Goal: Use online tool/utility: Utilize a website feature to perform a specific function

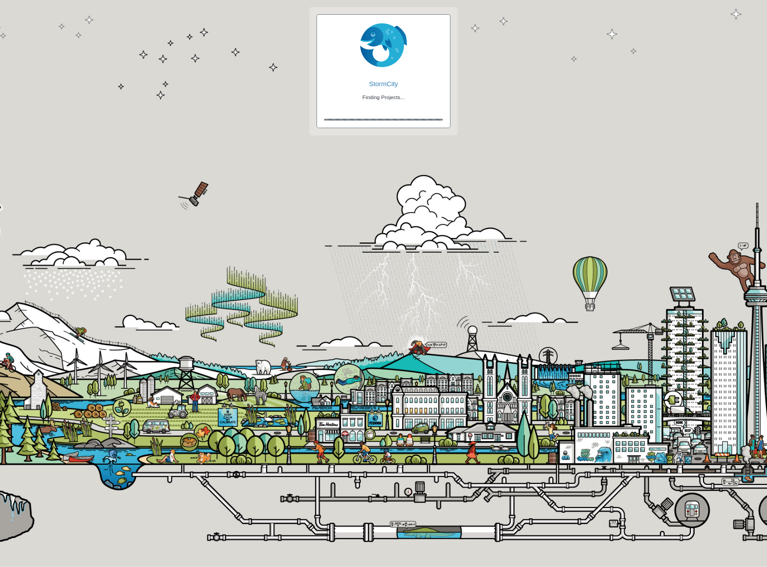
click at [0, 0] on div at bounding box center [0, 0] width 0 height 0
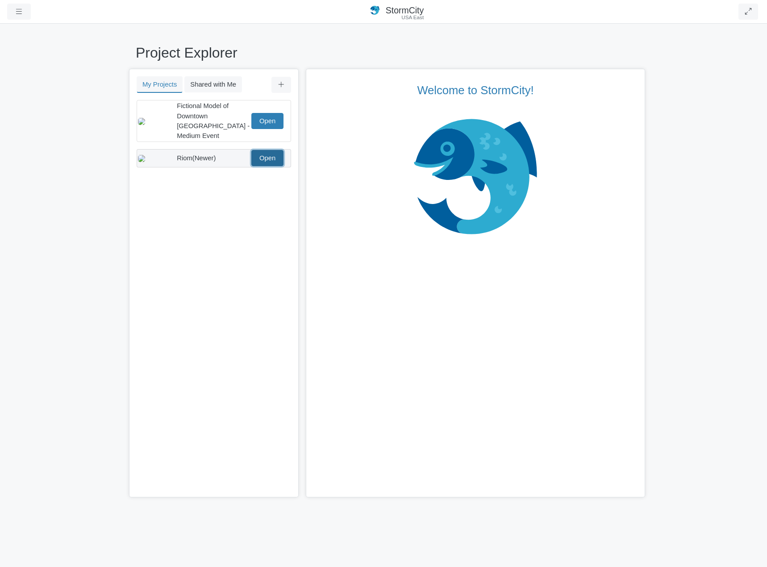
click at [268, 154] on link "Open" at bounding box center [267, 158] width 32 height 16
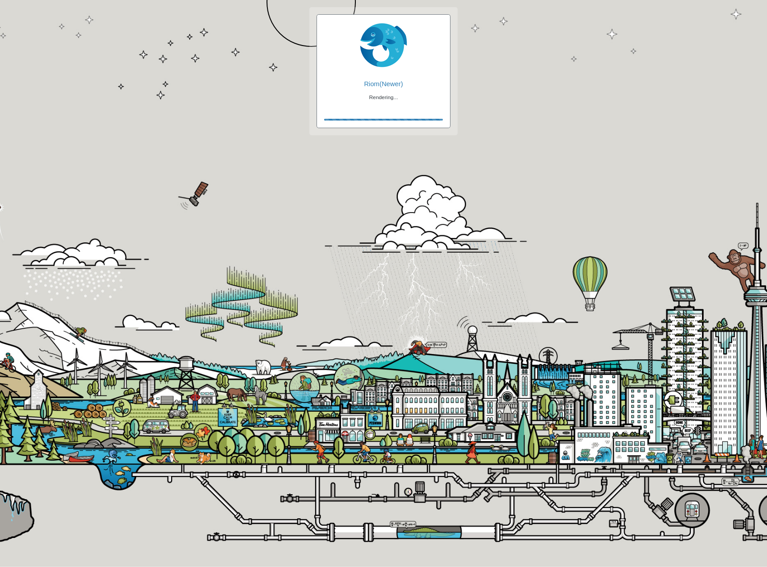
checkbox input "true"
checkbox input "false"
checkbox input "true"
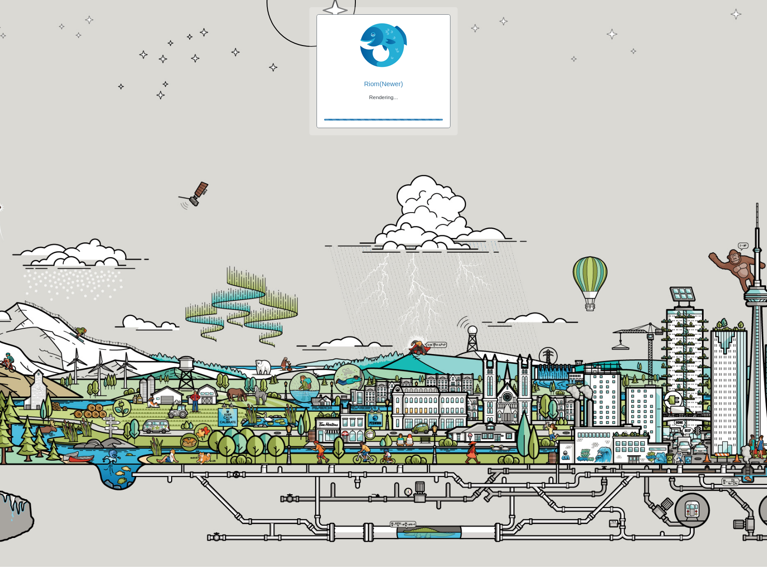
checkbox input "true"
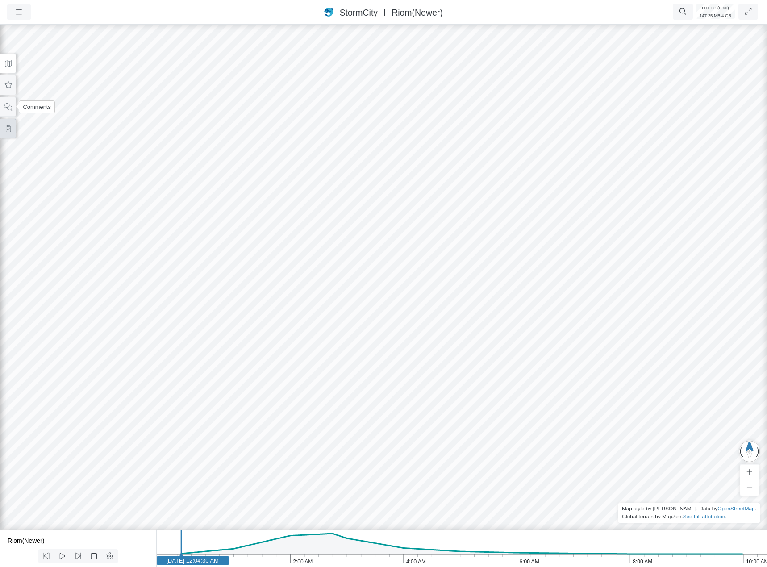
click at [8, 131] on icon at bounding box center [8, 128] width 8 height 7
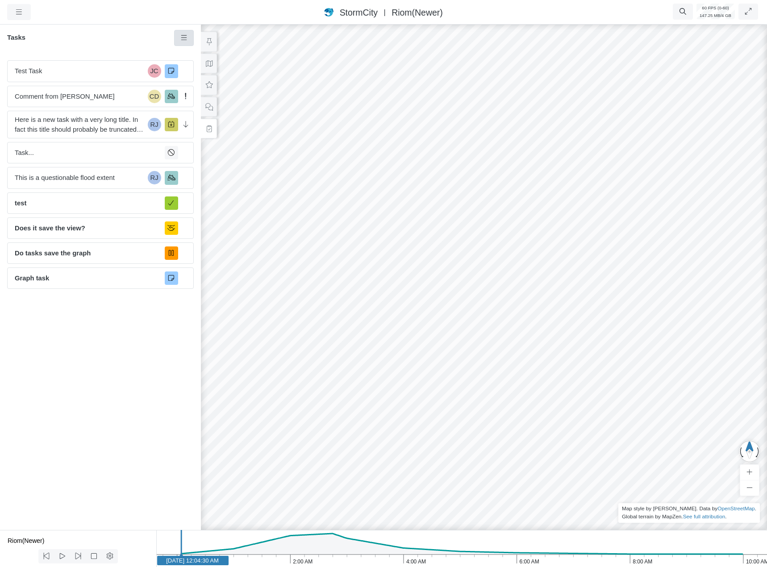
click at [185, 42] on link at bounding box center [184, 38] width 20 height 16
click at [216, 57] on span "New Task" at bounding box center [207, 54] width 29 height 7
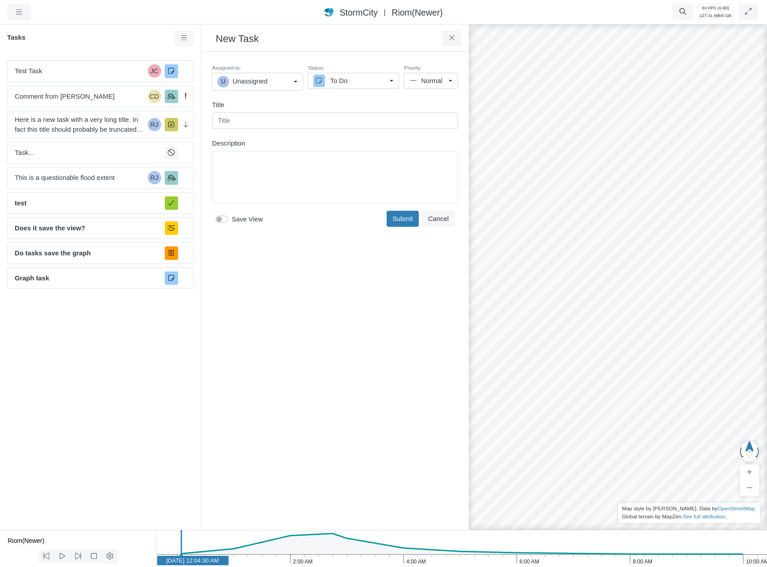
click at [266, 259] on div "Created just now by you Assigned to: U Unassigned U Unassigned JC Jesse Cluthe …" at bounding box center [334, 291] width 253 height 464
click at [248, 134] on div "Assigned to: U Unassigned U Unassigned JC Jesse Cluthe CA CHI Administrator RJ …" at bounding box center [334, 146] width 253 height 175
click at [252, 180] on div "Editor editing area: main" at bounding box center [335, 177] width 238 height 45
click at [267, 315] on div "Created just now by you Assigned to: U Unassigned U Unassigned JC Jesse Cluthe …" at bounding box center [334, 291] width 253 height 464
click at [100, 282] on span "Graph task" at bounding box center [86, 278] width 143 height 10
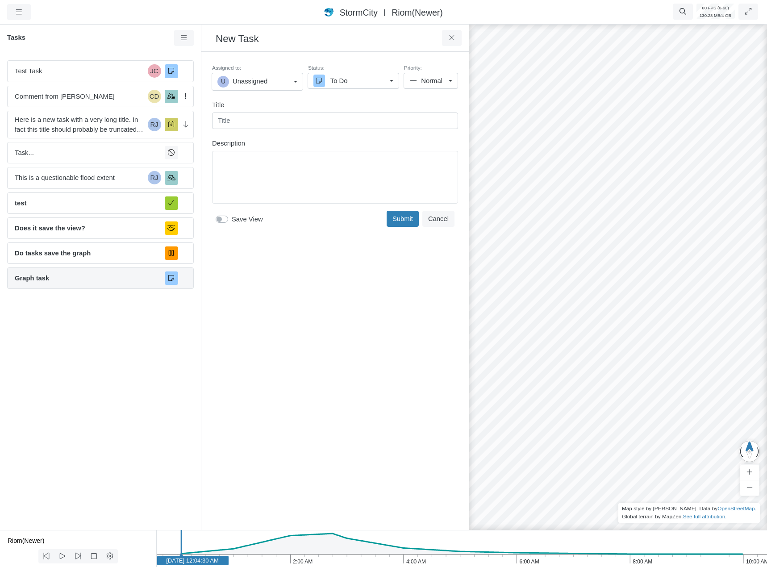
click at [113, 278] on span "Graph task" at bounding box center [86, 278] width 143 height 10
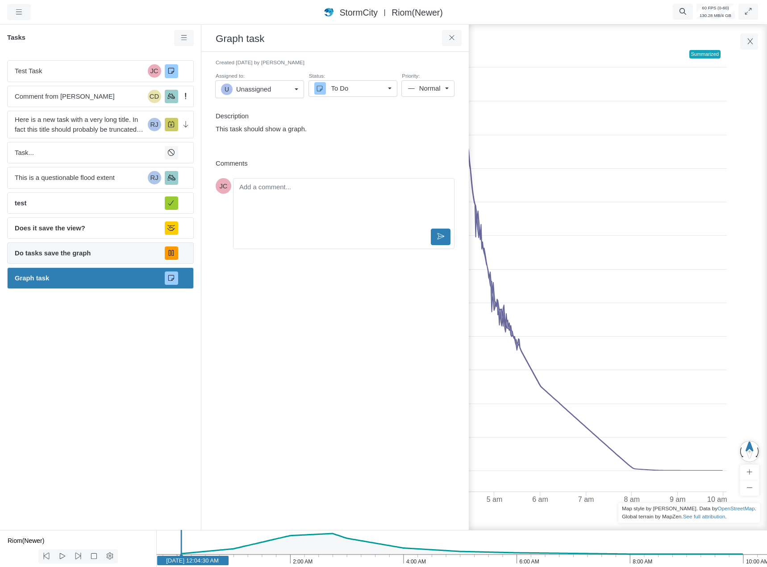
click at [123, 251] on span "Do tasks save the graph" at bounding box center [86, 253] width 143 height 10
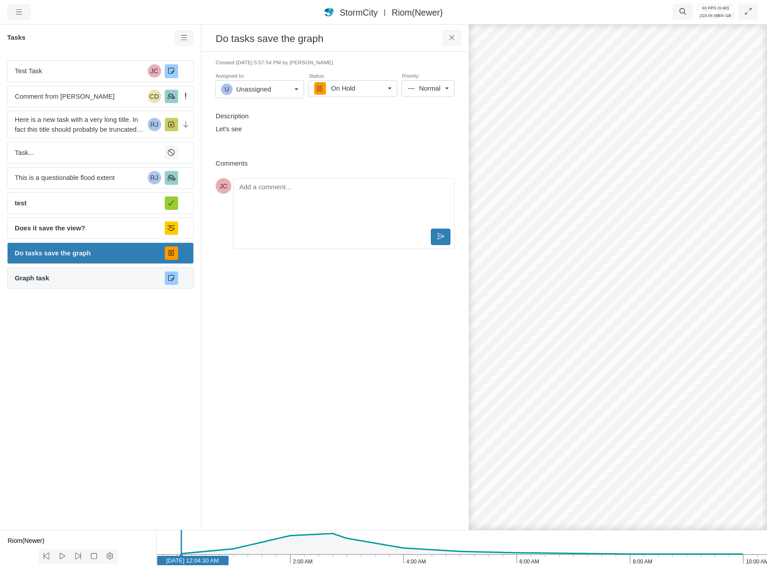
click at [120, 277] on span "Graph task" at bounding box center [86, 278] width 143 height 10
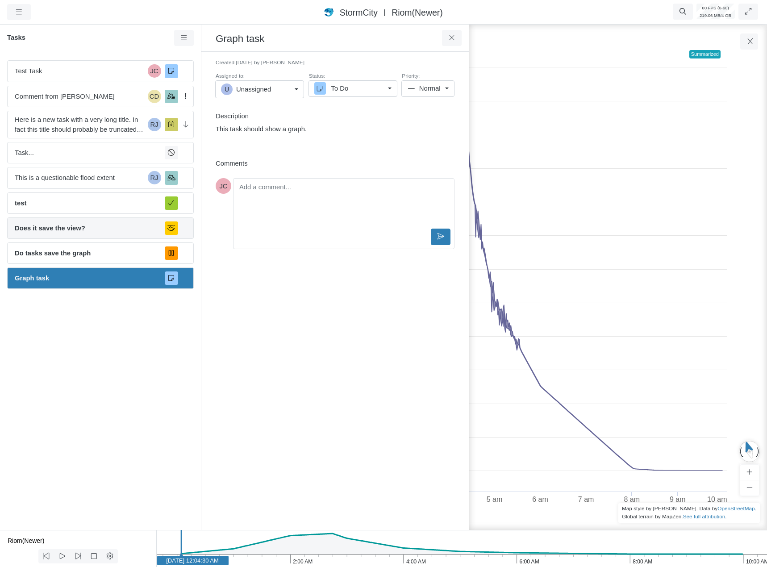
click at [95, 232] on span "Does it save the view?" at bounding box center [86, 228] width 143 height 10
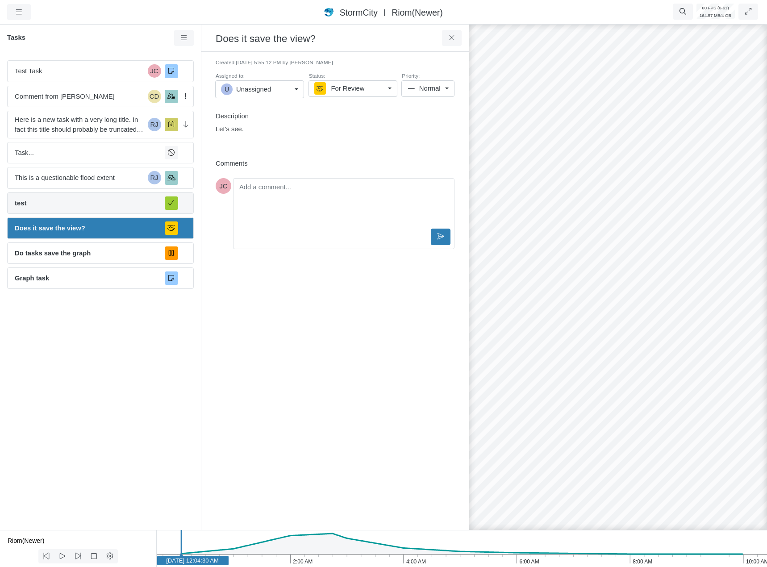
click at [88, 207] on span "test" at bounding box center [86, 203] width 143 height 10
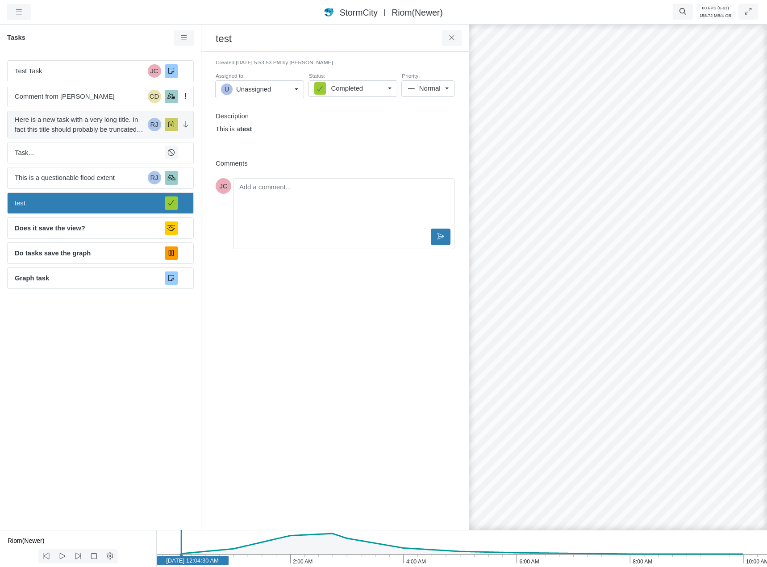
click at [114, 133] on span "Here is a new task with a very long title. In fact this title should probably b…" at bounding box center [79, 125] width 129 height 20
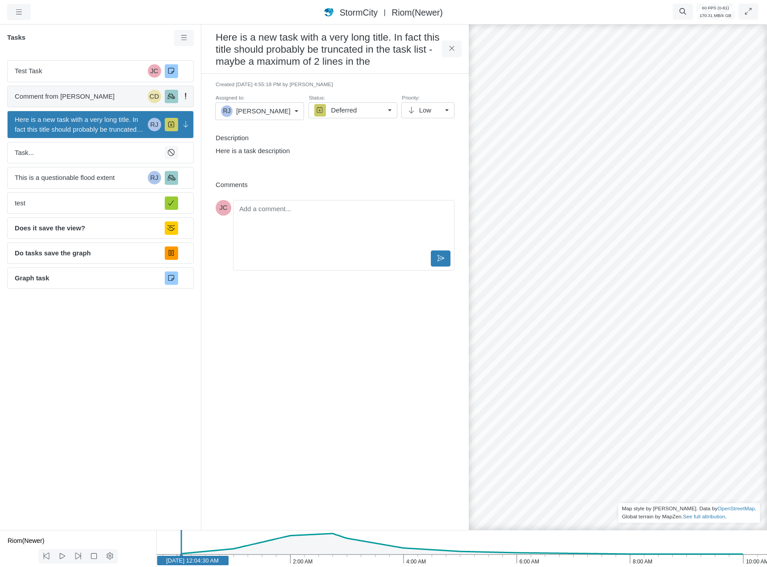
click at [112, 102] on div "Comment from Jesse Cluthe CD" at bounding box center [100, 96] width 187 height 21
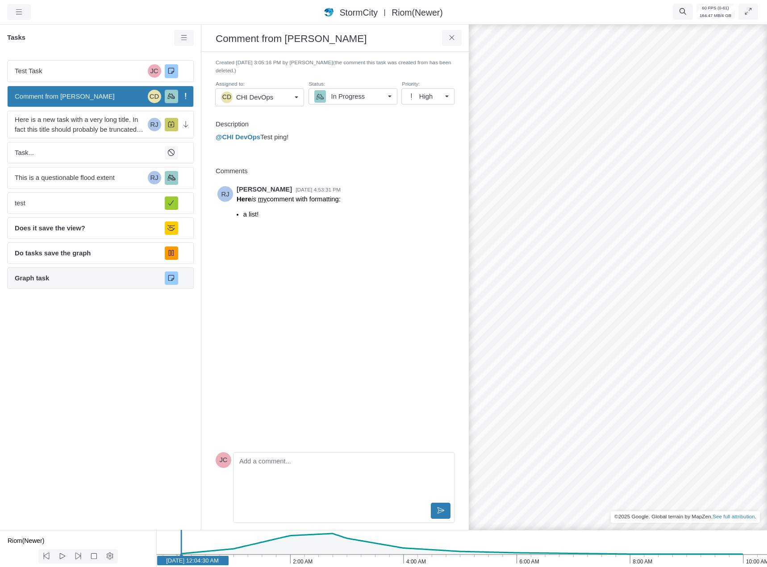
click at [50, 274] on span "Graph task" at bounding box center [86, 278] width 143 height 10
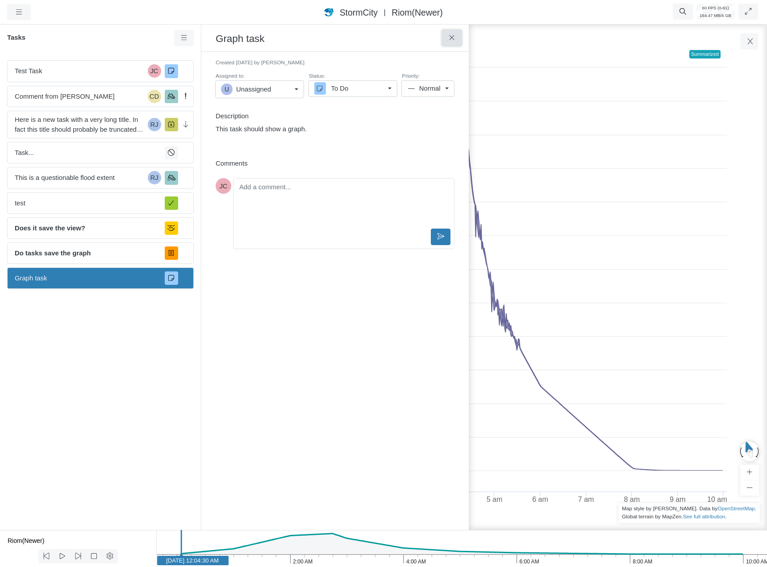
click at [456, 41] on button at bounding box center [452, 38] width 20 height 16
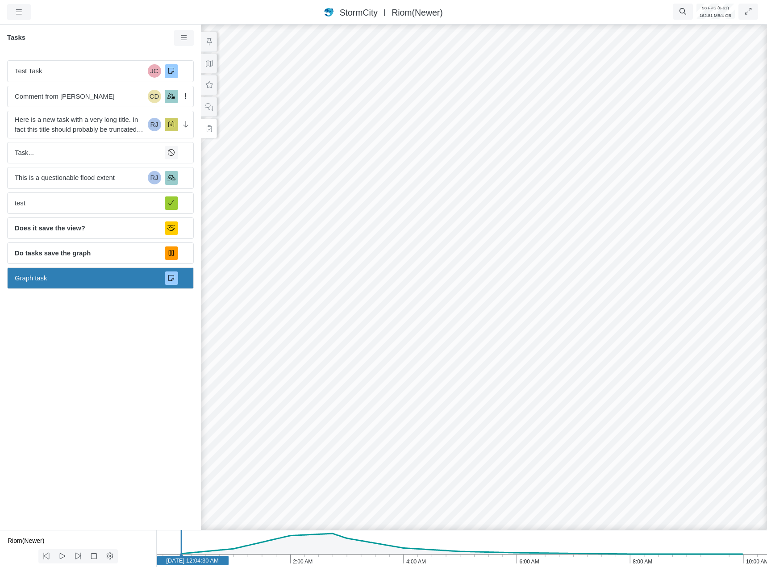
drag, startPoint x: 433, startPoint y: 227, endPoint x: 276, endPoint y: 228, distance: 157.1
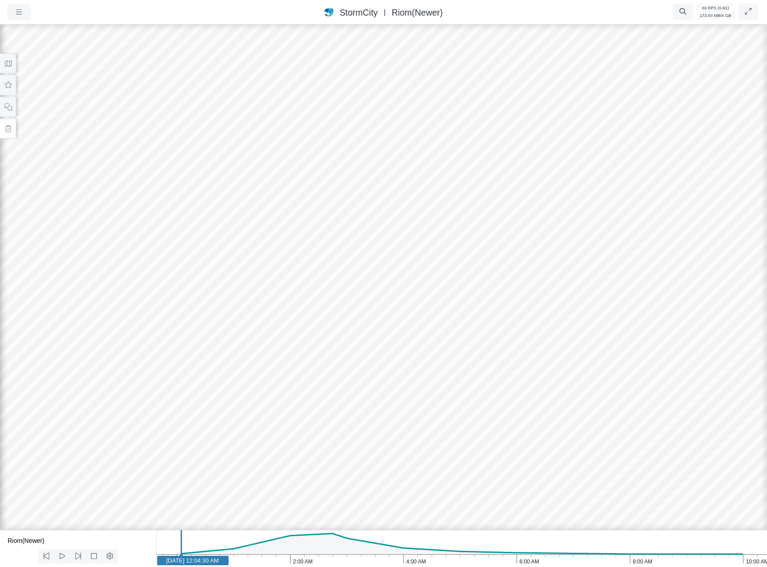
drag, startPoint x: 222, startPoint y: 180, endPoint x: 256, endPoint y: 257, distance: 83.7
click at [255, 256] on div at bounding box center [383, 295] width 767 height 544
click at [395, 315] on div at bounding box center [383, 295] width 767 height 544
click at [390, 346] on div at bounding box center [383, 295] width 767 height 544
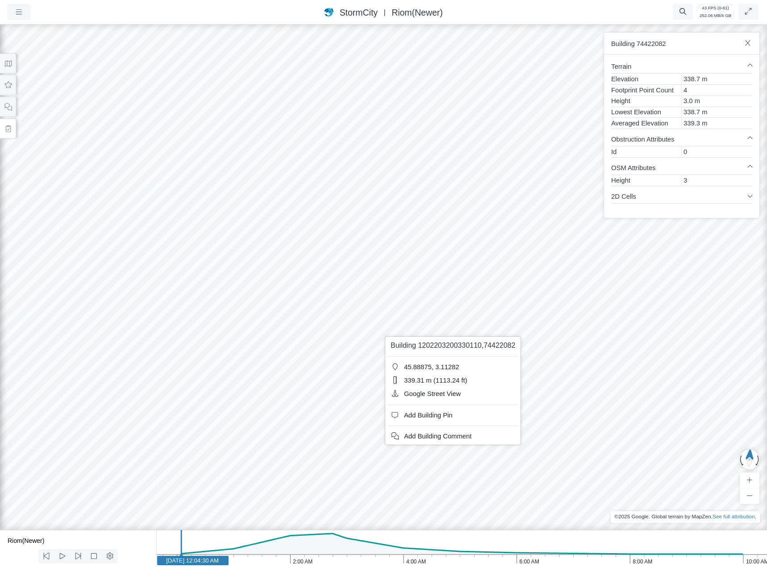
drag, startPoint x: 423, startPoint y: 438, endPoint x: 396, endPoint y: 427, distance: 29.7
click at [423, 438] on span "Add Building Comment" at bounding box center [437, 435] width 67 height 7
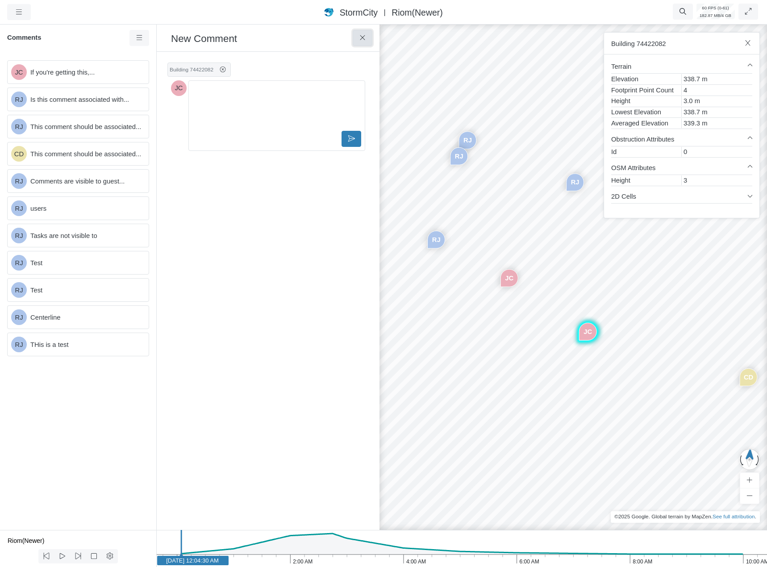
click at [363, 41] on icon at bounding box center [362, 37] width 8 height 7
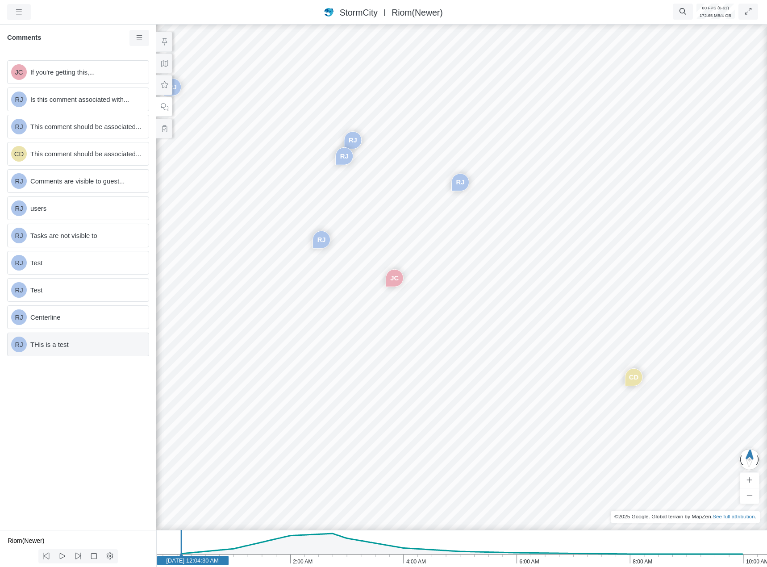
click at [86, 344] on span "THis is a test" at bounding box center [85, 345] width 111 height 10
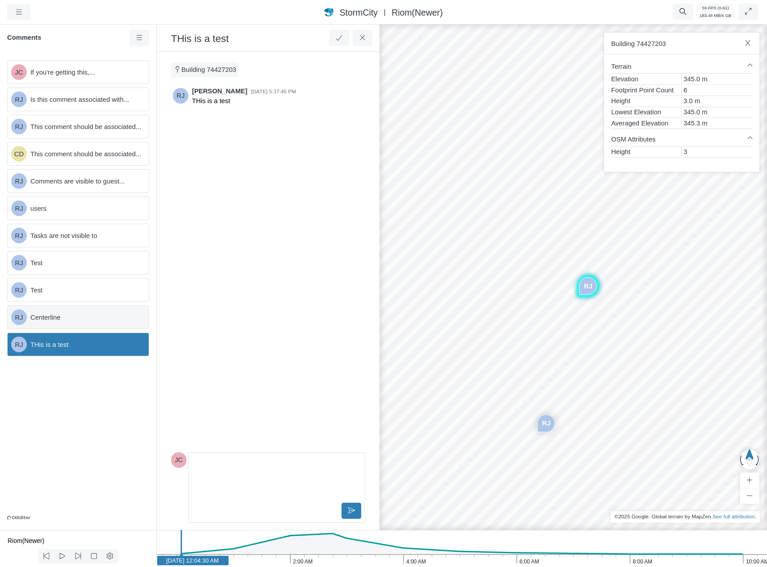
click at [78, 318] on span "Centerline" at bounding box center [85, 317] width 111 height 10
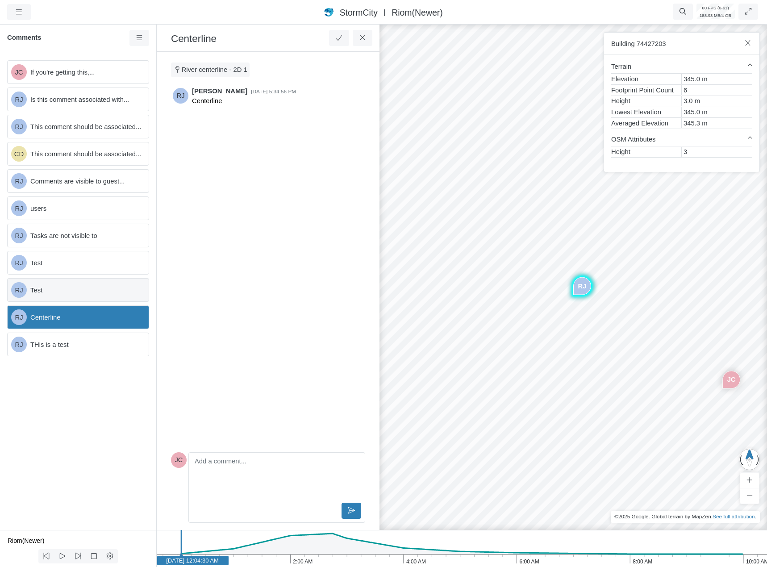
click at [73, 293] on span "Test" at bounding box center [85, 290] width 111 height 10
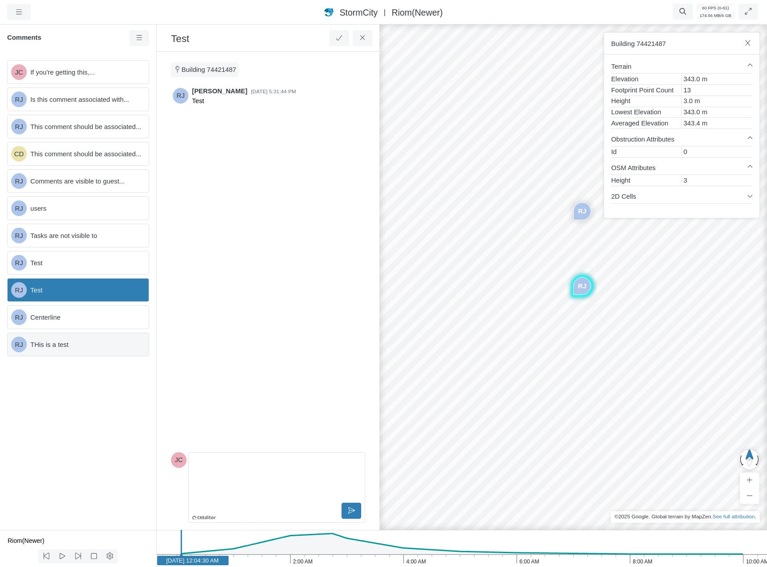
click at [77, 349] on span "THis is a test" at bounding box center [85, 345] width 111 height 10
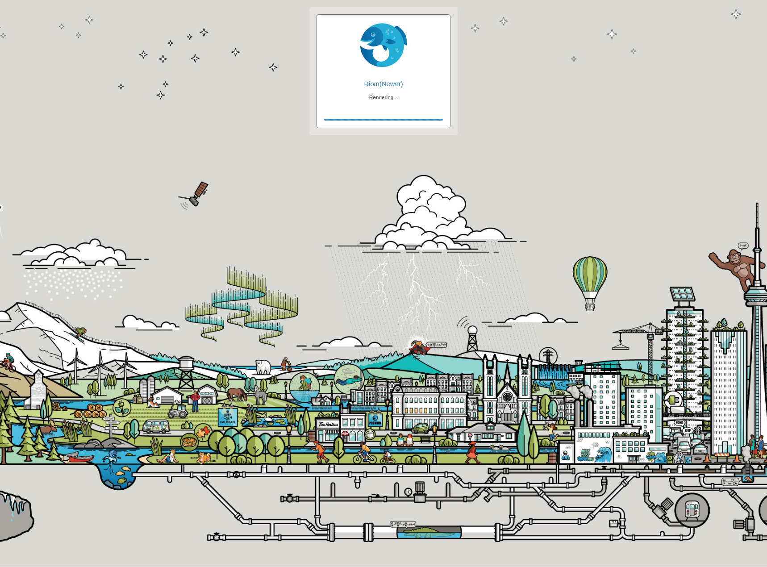
checkbox input "true"
checkbox input "false"
checkbox input "true"
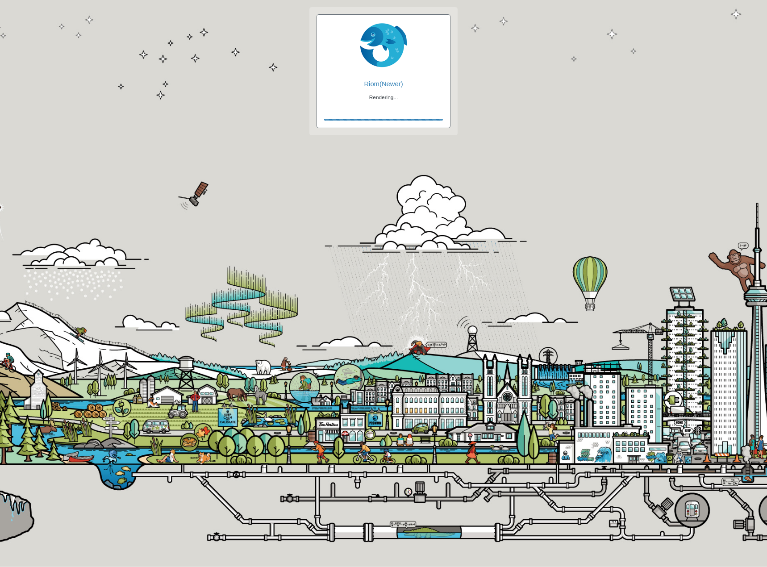
checkbox input "true"
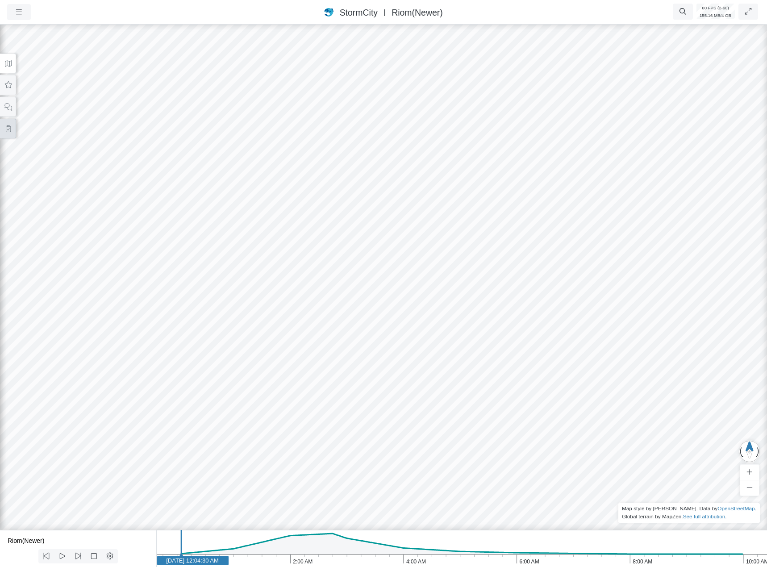
click at [12, 130] on button at bounding box center [8, 129] width 16 height 20
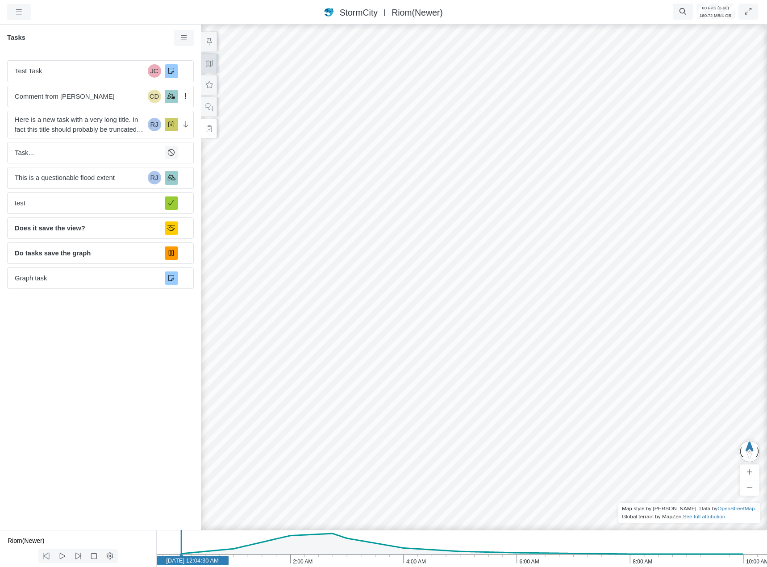
click at [212, 62] on icon at bounding box center [209, 63] width 8 height 7
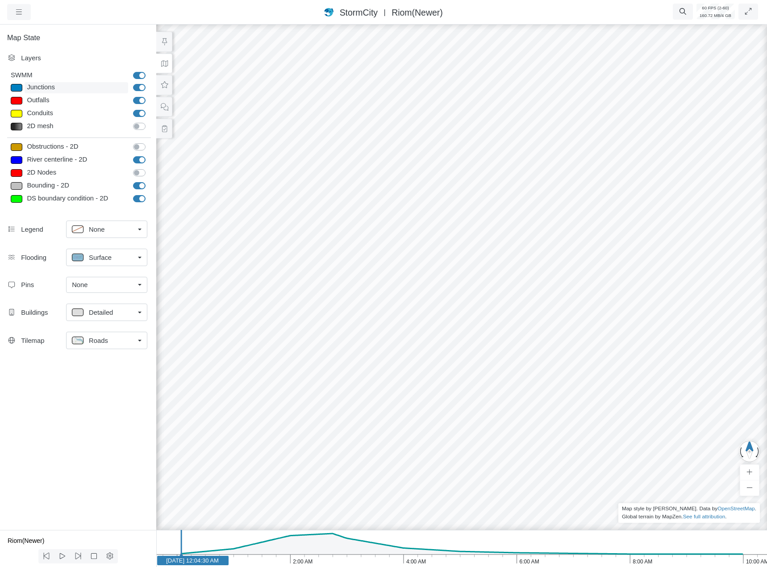
click at [54, 85] on div "Junctions" at bounding box center [77, 87] width 104 height 11
type input "Visible"
checkbox input "true"
select select "CIRCLE"
type input "7"
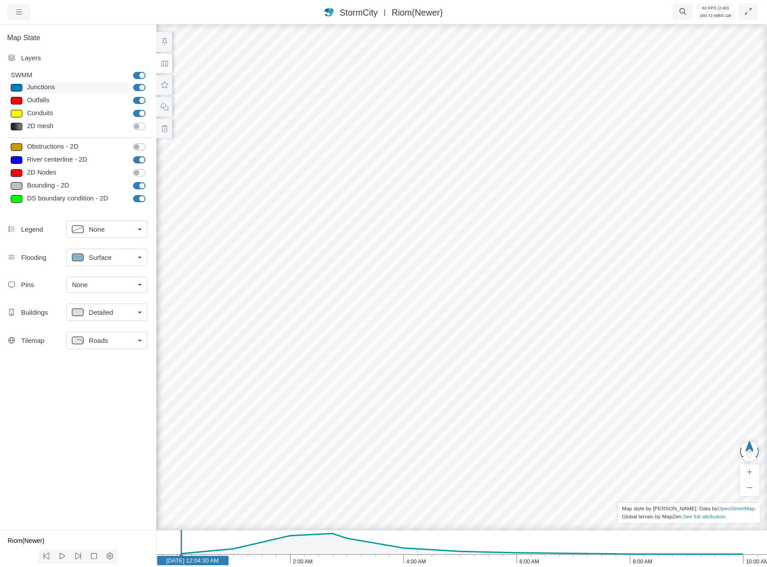
checkbox input "true"
type input "0"
type input "7"
select select "None"
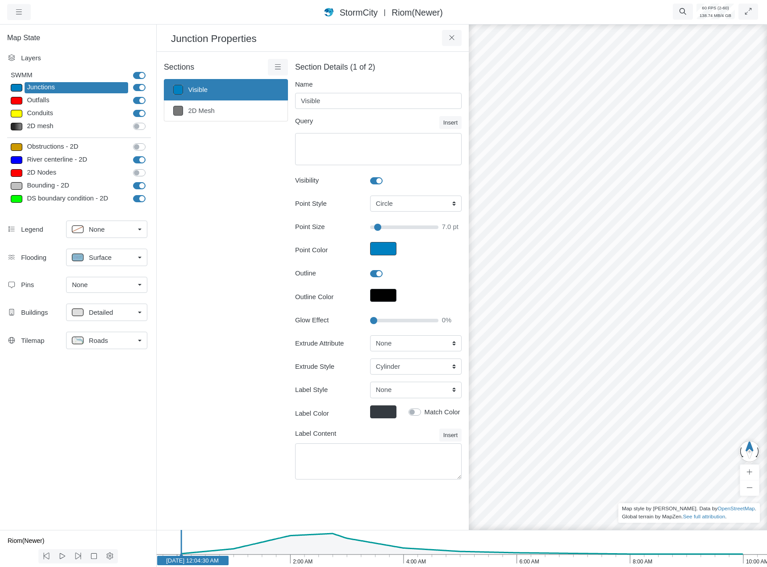
click at [87, 289] on span "None" at bounding box center [80, 285] width 16 height 10
click at [91, 340] on span "Manage Pins..." at bounding box center [94, 338] width 44 height 10
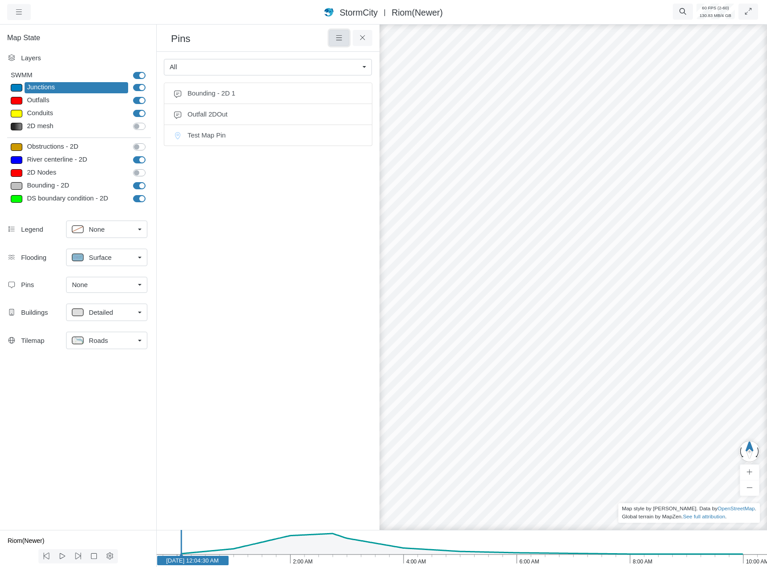
click at [338, 45] on button at bounding box center [339, 38] width 20 height 16
click at [280, 35] on h3 "Pins" at bounding box center [250, 38] width 158 height 14
click at [373, 37] on div "Pins" at bounding box center [268, 37] width 223 height 29
click at [365, 40] on icon at bounding box center [362, 37] width 8 height 7
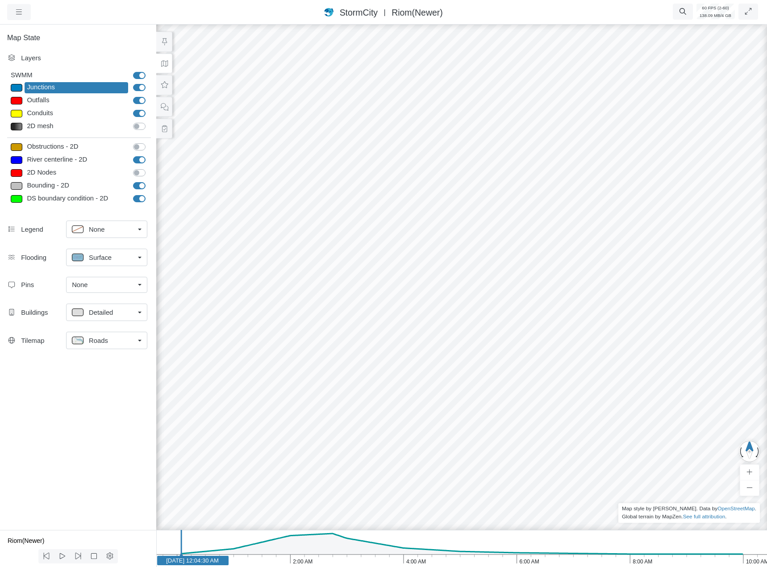
click at [108, 288] on div "None" at bounding box center [103, 285] width 62 height 10
click at [103, 339] on span "Manage Pins..." at bounding box center [94, 338] width 44 height 10
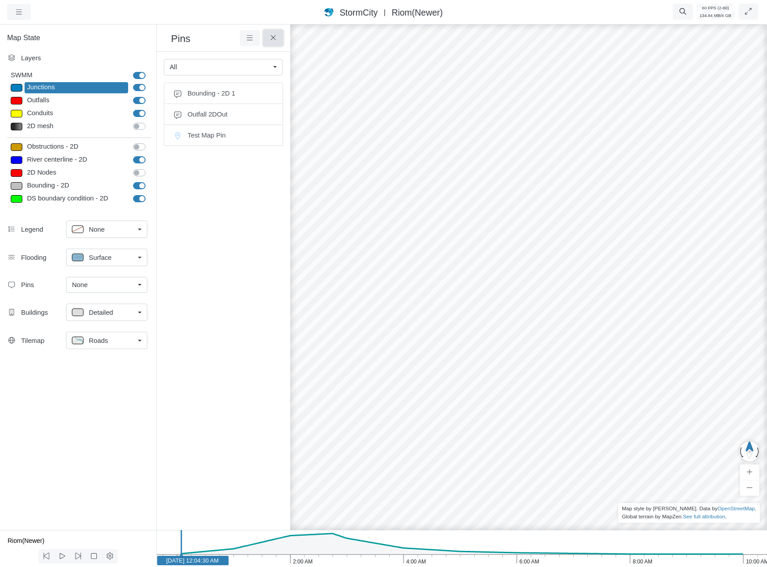
click at [272, 31] on button at bounding box center [273, 38] width 20 height 16
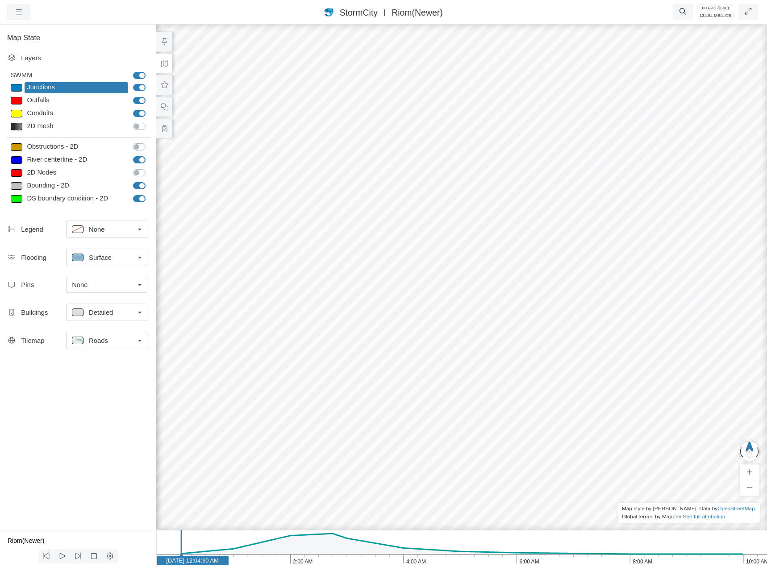
click at [91, 283] on div "None" at bounding box center [103, 285] width 62 height 10
click at [99, 340] on span "Manage Pins..." at bounding box center [94, 338] width 44 height 10
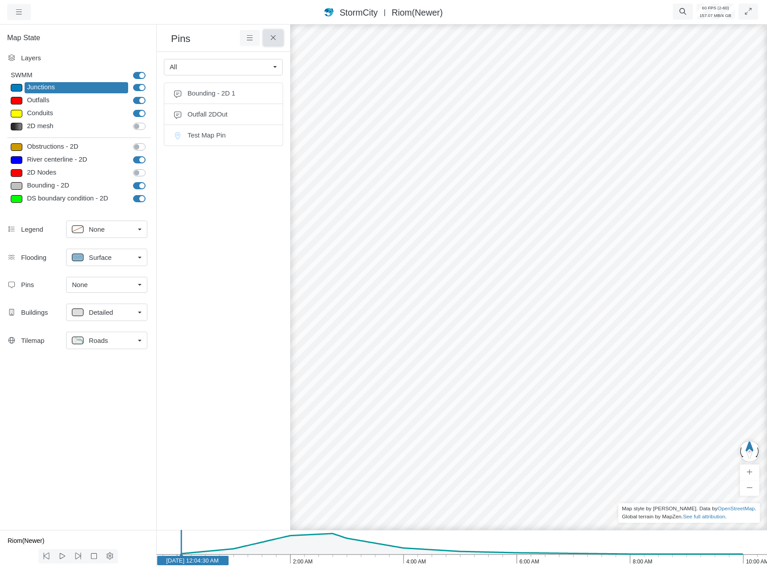
click at [277, 39] on icon at bounding box center [273, 37] width 8 height 7
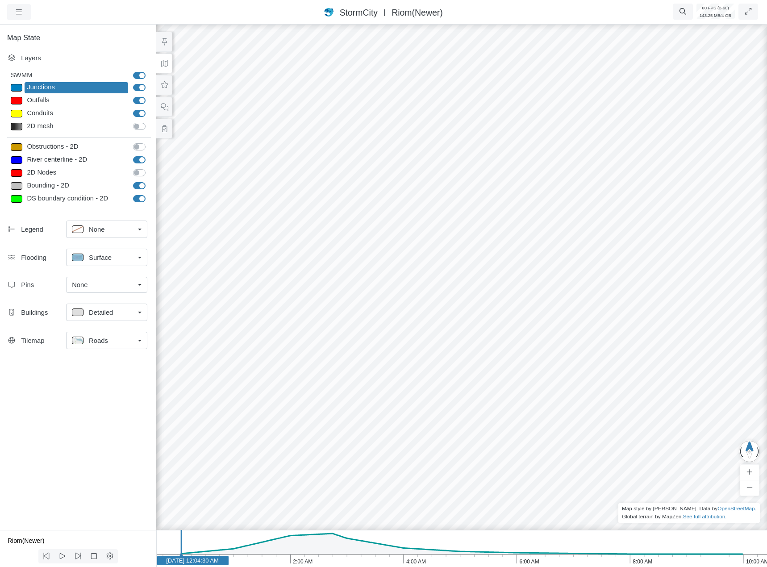
click at [112, 311] on span "Detailed" at bounding box center [101, 312] width 24 height 10
click at [114, 292] on link "None" at bounding box center [106, 285] width 81 height 16
click at [102, 341] on span "Manage Pins..." at bounding box center [94, 338] width 44 height 10
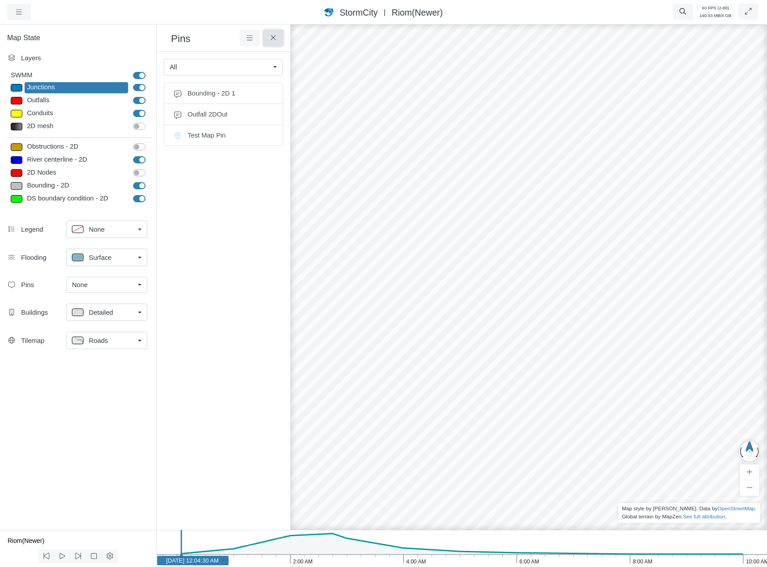
click at [273, 42] on button at bounding box center [273, 38] width 20 height 16
